Goal: Book appointment/travel/reservation

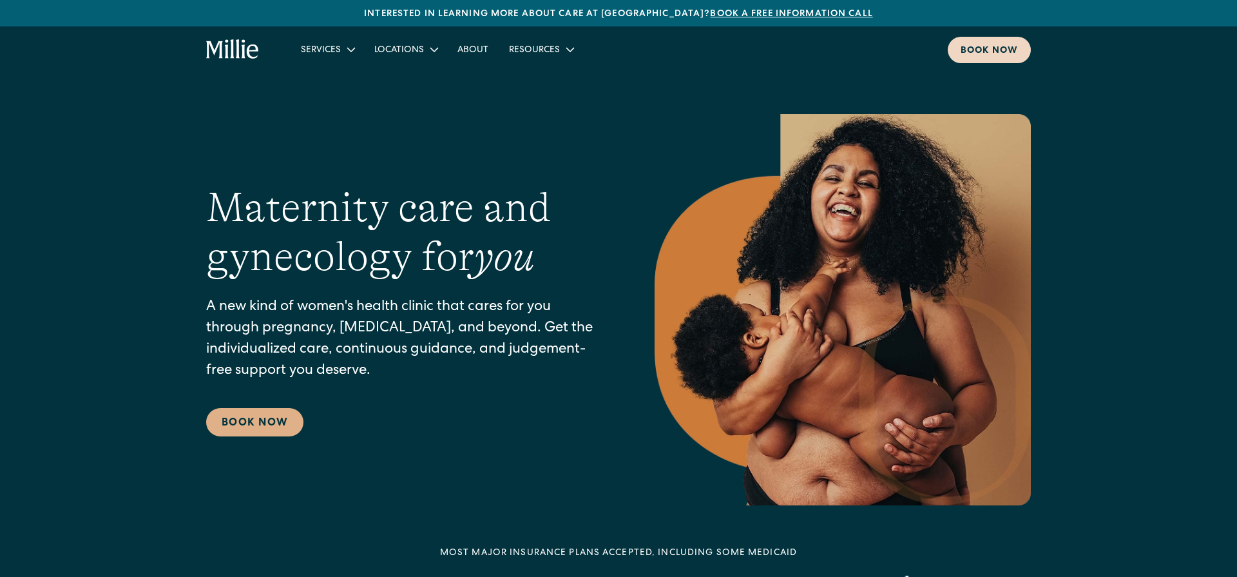
click at [987, 48] on div "Book now" at bounding box center [989, 51] width 57 height 14
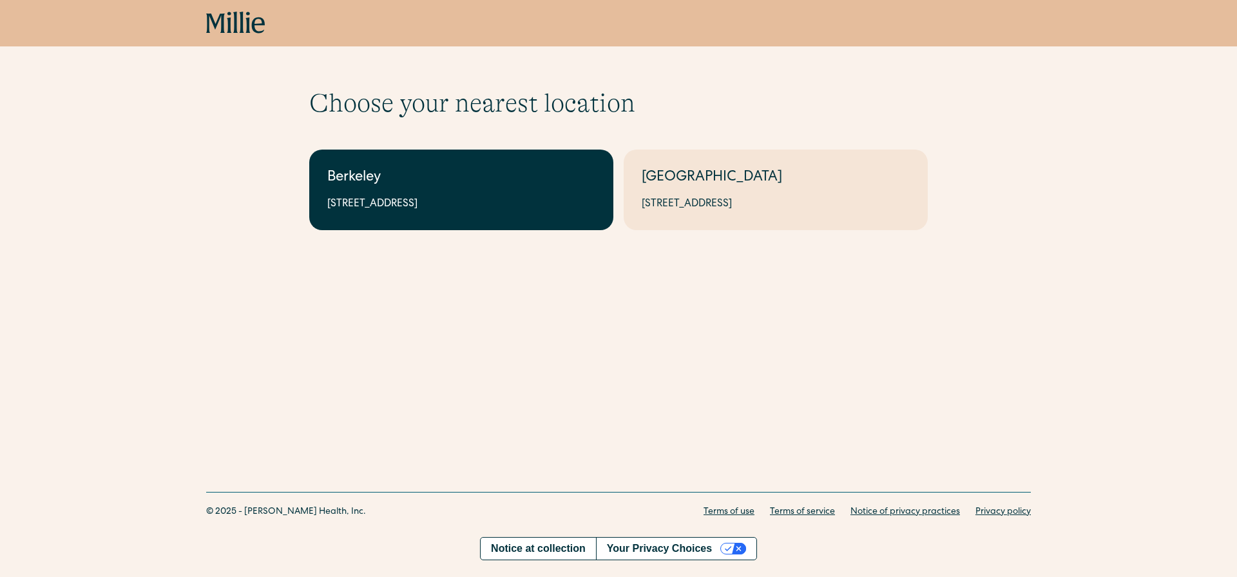
click at [417, 173] on div "Berkeley" at bounding box center [461, 178] width 268 height 21
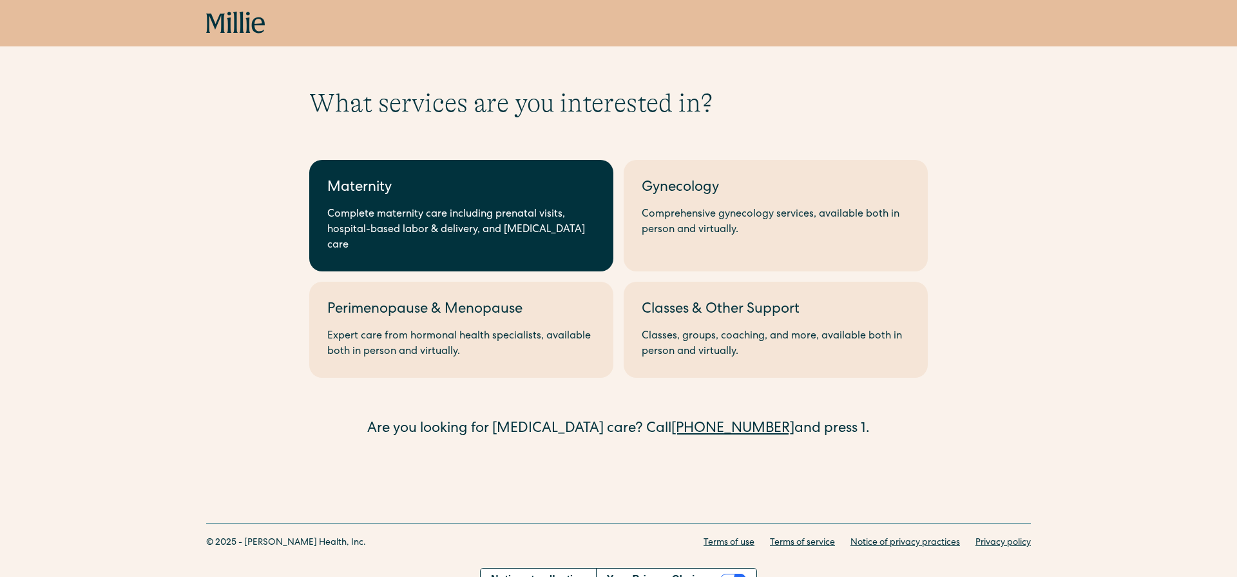
click at [415, 178] on div "Maternity" at bounding box center [461, 188] width 268 height 21
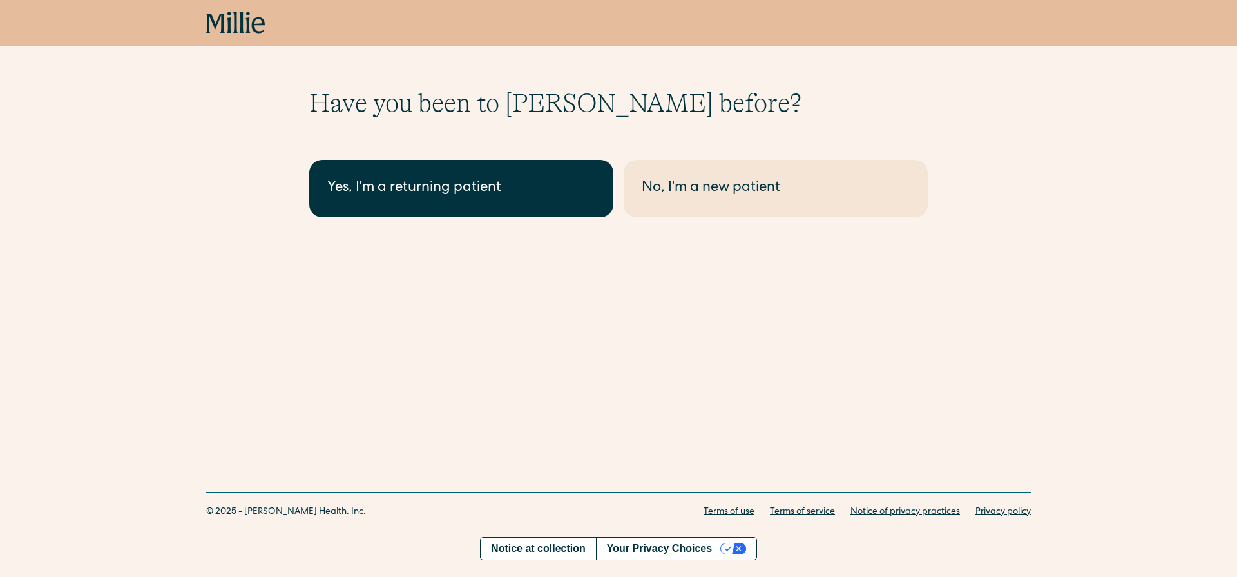
click at [503, 180] on div "Yes, I'm a returning patient" at bounding box center [461, 188] width 268 height 21
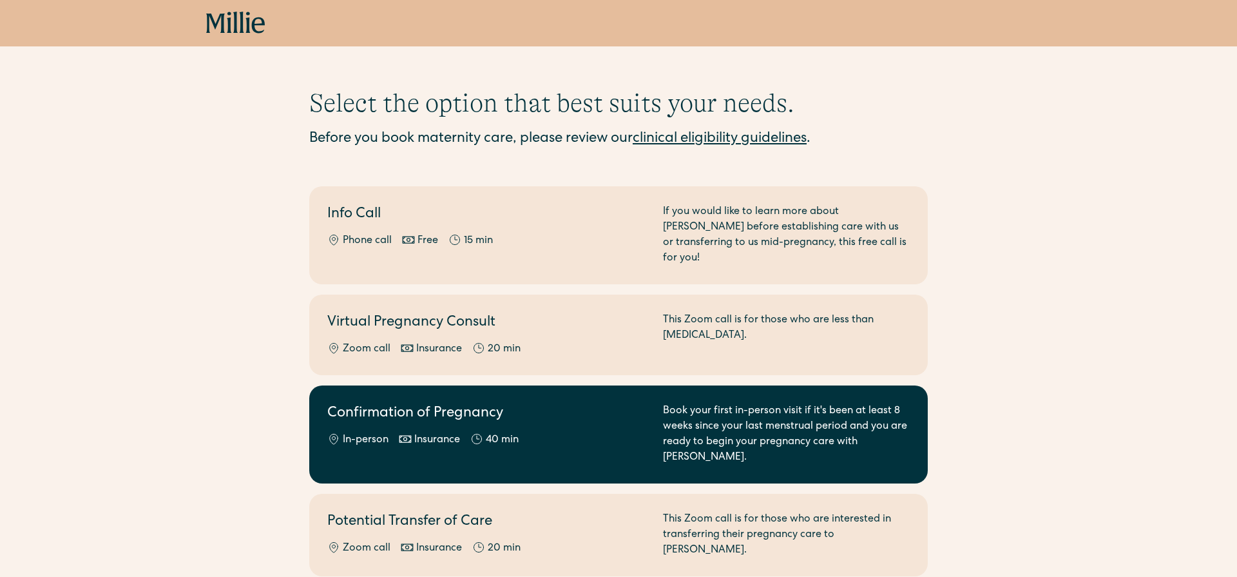
click at [546, 409] on div "Confirmation of Pregnancy In-person Insurance 40 min" at bounding box center [487, 434] width 320 height 62
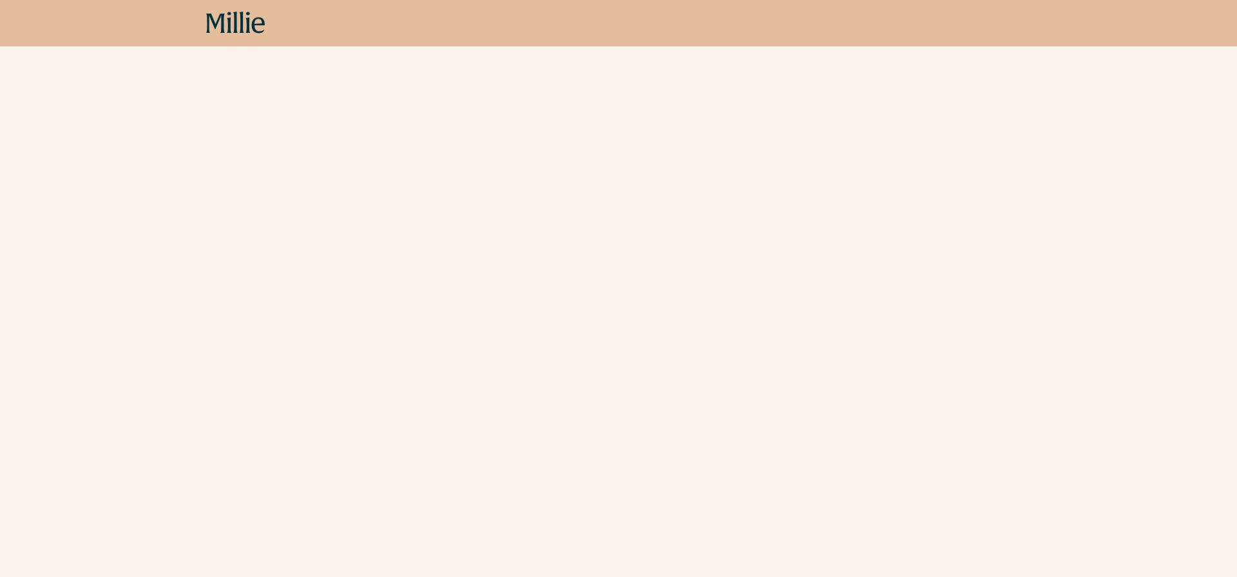
scroll to position [293, 0]
